Goal: Check status: Check status

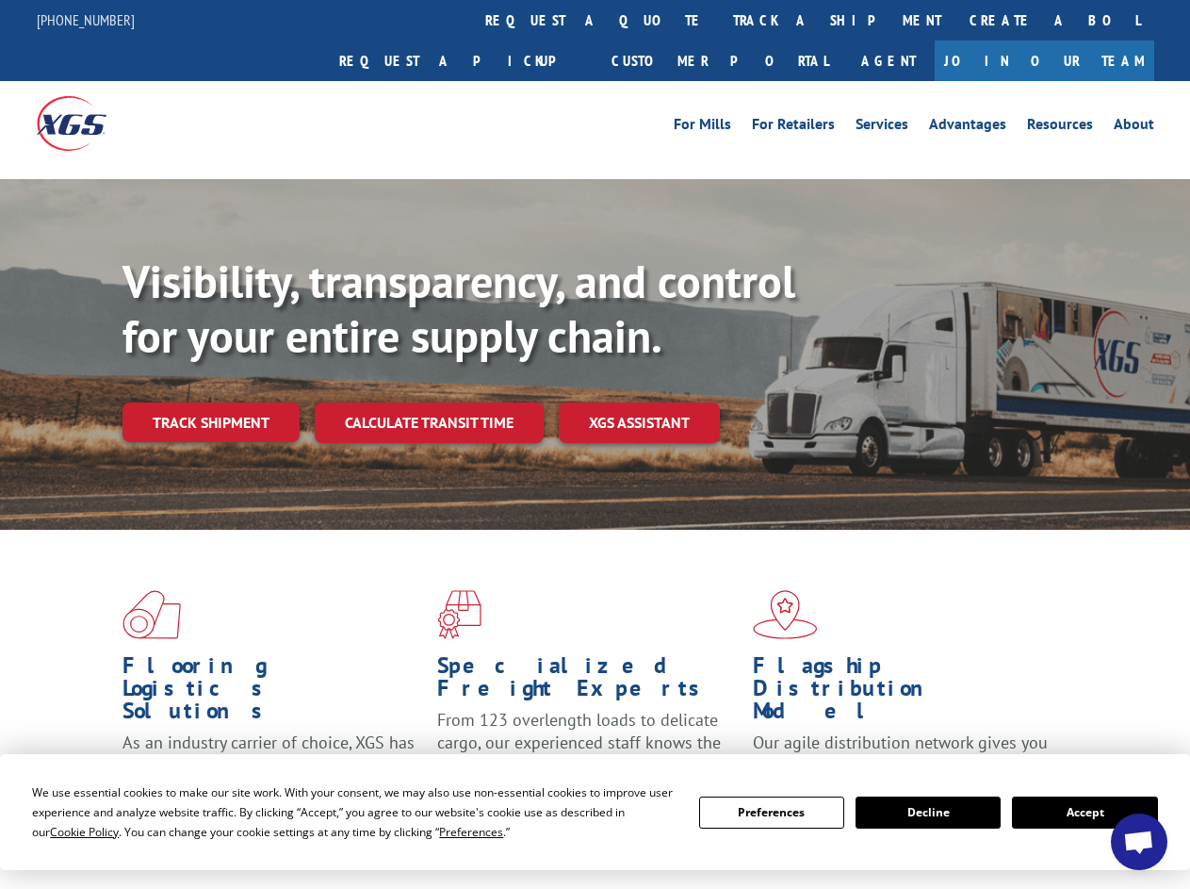
click at [595, 444] on div "Visibility, transparency, and control for your entire supply chain. Track shipm…" at bounding box center [657, 385] width 1068 height 263
click at [66, 831] on span "Cookie Policy" at bounding box center [84, 832] width 69 height 16
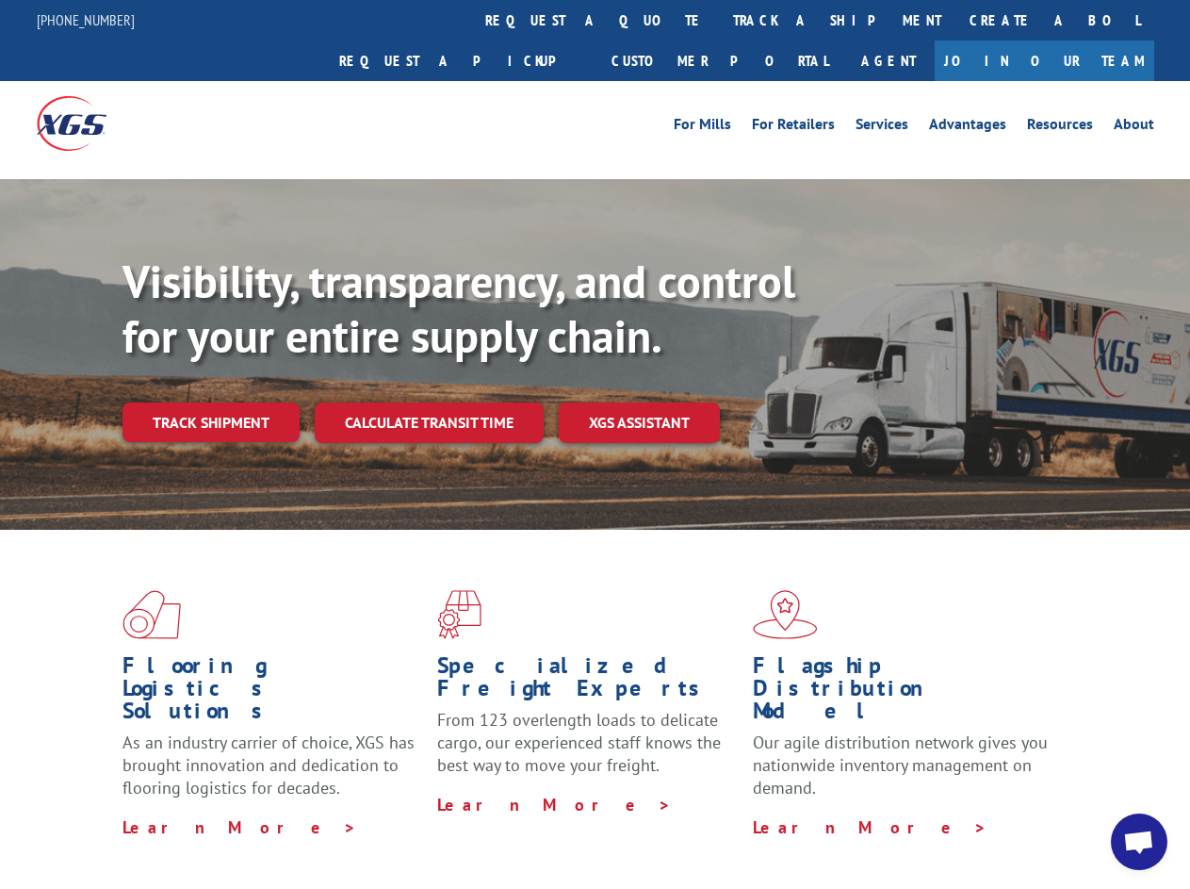
click at [453, 831] on div "Flooring Logistics Solutions As an industry carrier of choice, XGS has brought …" at bounding box center [595, 719] width 1190 height 379
click at [772, 812] on div "Flooring Logistics Solutions As an industry carrier of choice, XGS has brought …" at bounding box center [595, 714] width 1190 height 369
click at [928, 812] on div "Flooring Logistics Solutions As an industry carrier of choice, XGS has brought …" at bounding box center [595, 714] width 1190 height 369
click at [1085, 812] on div "Flooring Logistics Solutions As an industry carrier of choice, XGS has brought …" at bounding box center [595, 714] width 1190 height 369
click at [595, 444] on div "Visibility, transparency, and control for your entire supply chain. Track shipm…" at bounding box center [657, 385] width 1068 height 263
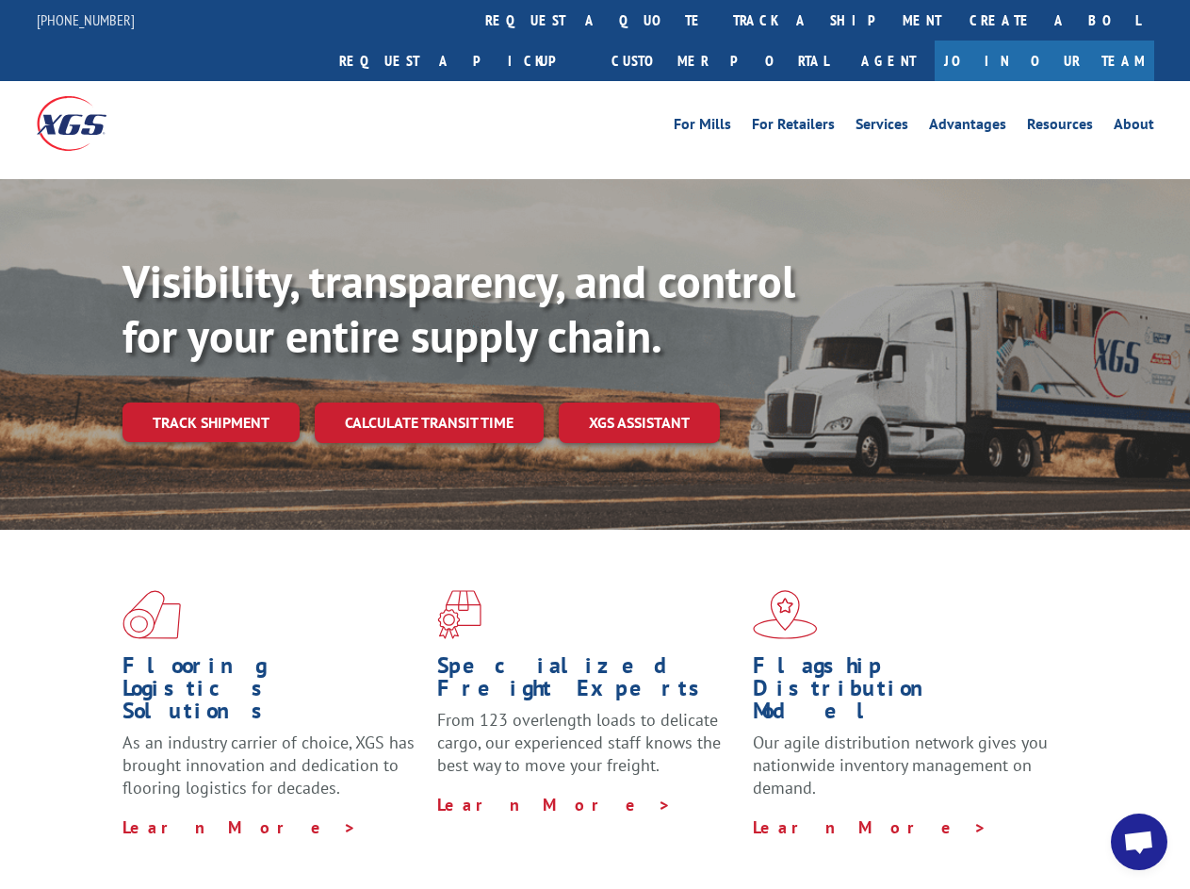
click at [719, 20] on link "track a shipment" at bounding box center [837, 20] width 237 height 41
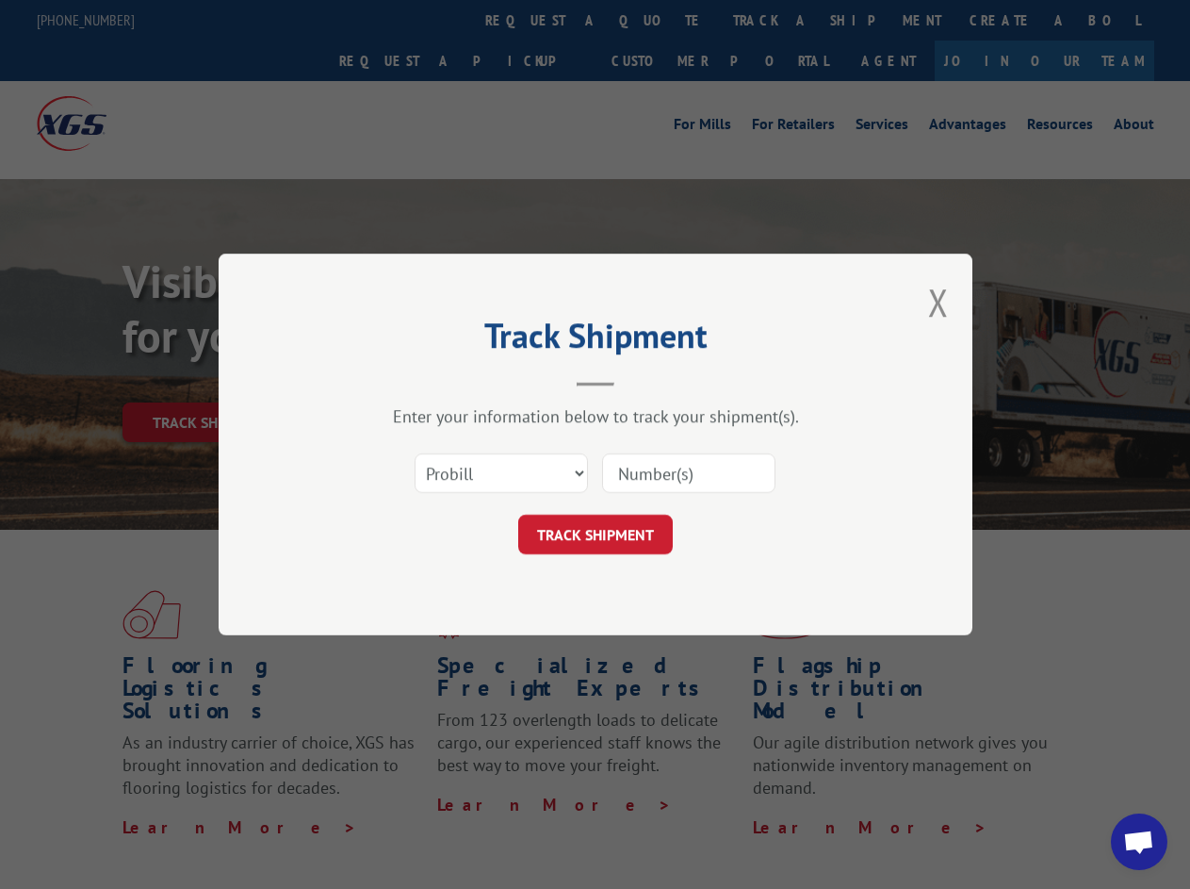
click at [658, 20] on div "Track Shipment Enter your information below to track your shipment(s). Select c…" at bounding box center [595, 444] width 1190 height 889
click at [776, 20] on div "Track Shipment Enter your information below to track your shipment(s). Select c…" at bounding box center [595, 444] width 1190 height 889
